Goal: Navigation & Orientation: Find specific page/section

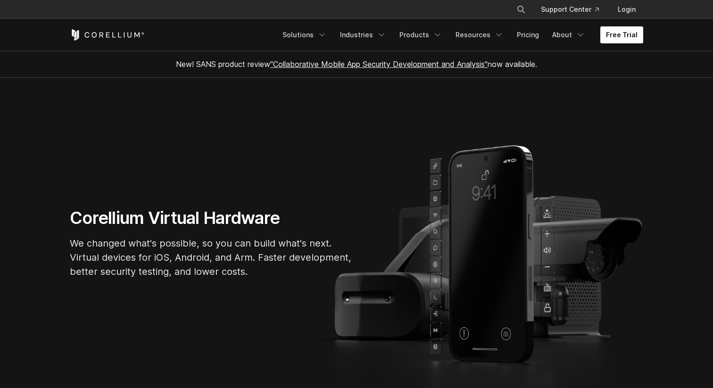
click at [617, 35] on link "Free Trial" at bounding box center [622, 34] width 43 height 17
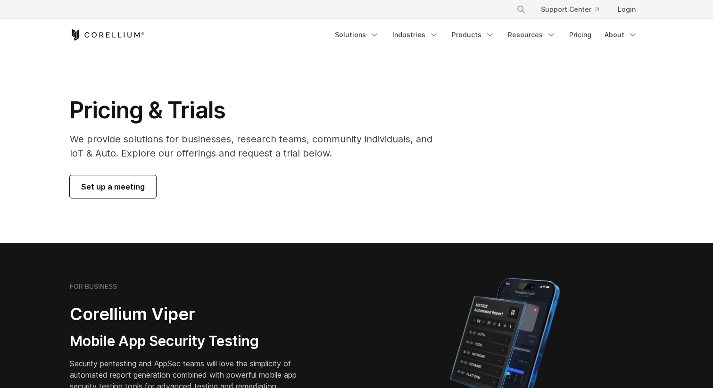
click at [126, 124] on h1 "Pricing & Trials" at bounding box center [258, 110] width 376 height 28
click at [575, 36] on link "Pricing" at bounding box center [580, 34] width 33 height 17
click at [622, 6] on link "Login" at bounding box center [627, 9] width 33 height 17
click at [516, 124] on div "Pricing & Trials We provide solutions for businesses, research teams, community…" at bounding box center [356, 147] width 593 height 102
